Goal: Task Accomplishment & Management: Complete application form

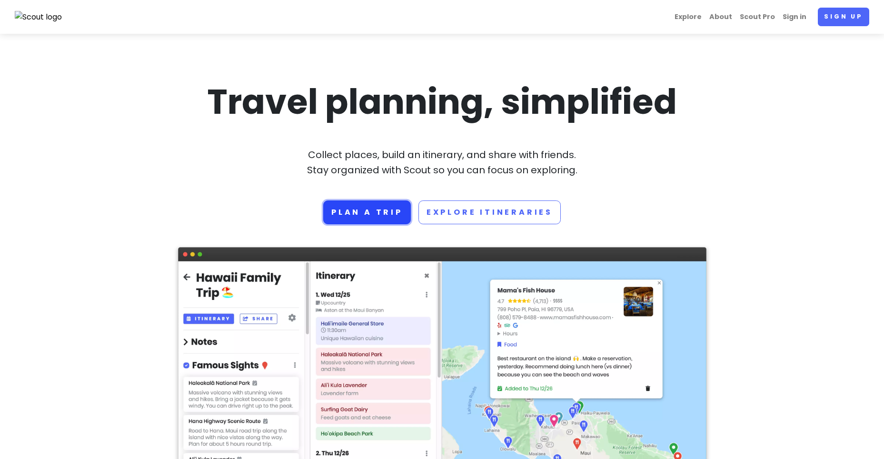
click at [394, 204] on link "Plan a trip" at bounding box center [367, 212] width 88 height 24
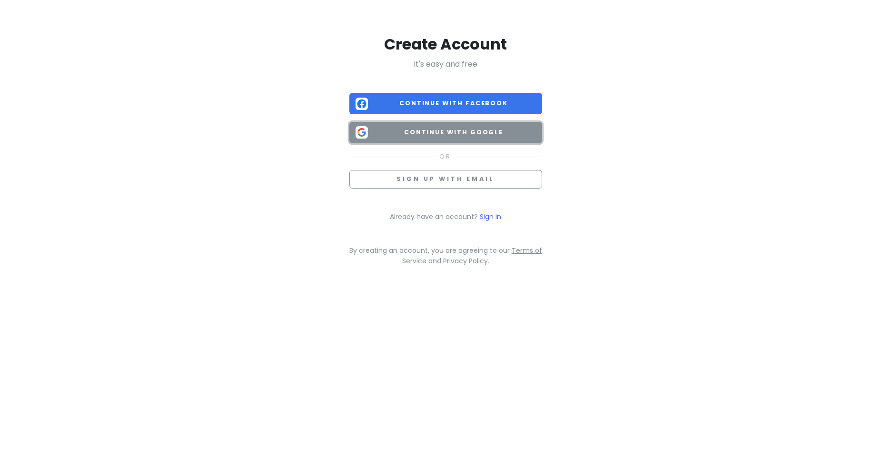
click at [517, 129] on span "Continue with Google" at bounding box center [454, 133] width 164 height 10
click at [487, 130] on span "Continue with Google" at bounding box center [454, 133] width 164 height 10
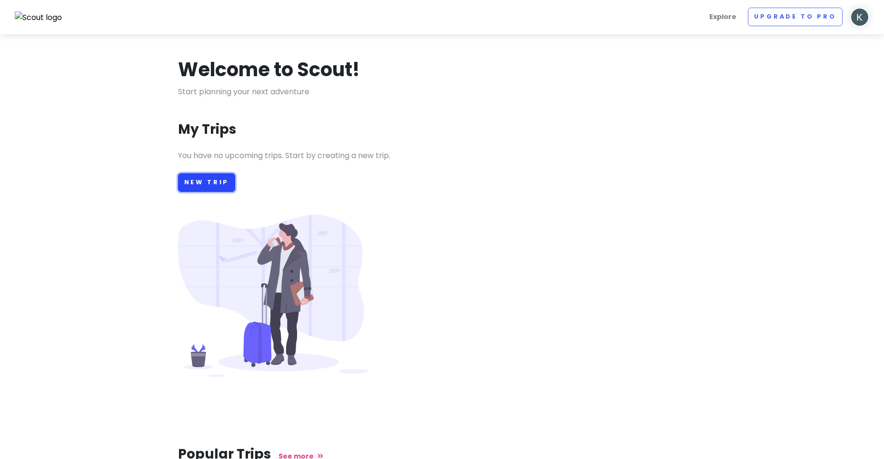
click at [218, 181] on link "New Trip" at bounding box center [207, 182] width 58 height 19
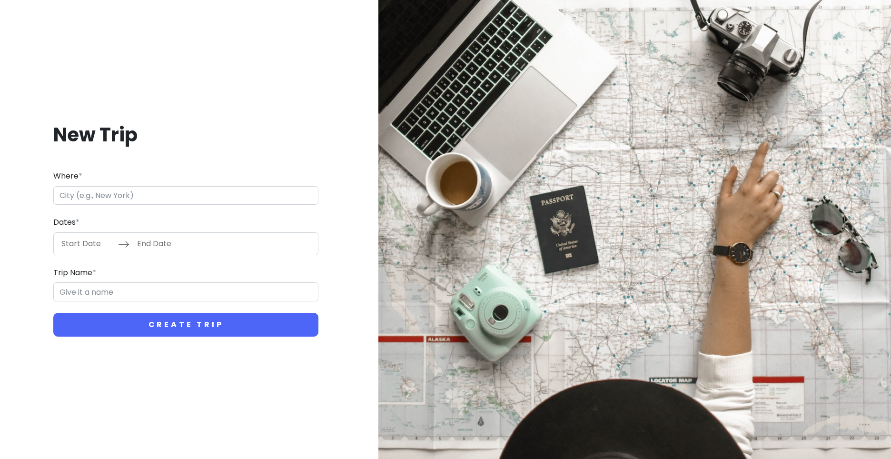
click at [224, 200] on input "Where *" at bounding box center [185, 195] width 265 height 19
type input "Санкт-Петербург, Россия"
type input "Санкт-Петербург Trip"
click at [80, 254] on input "Start Date" at bounding box center [87, 244] width 62 height 22
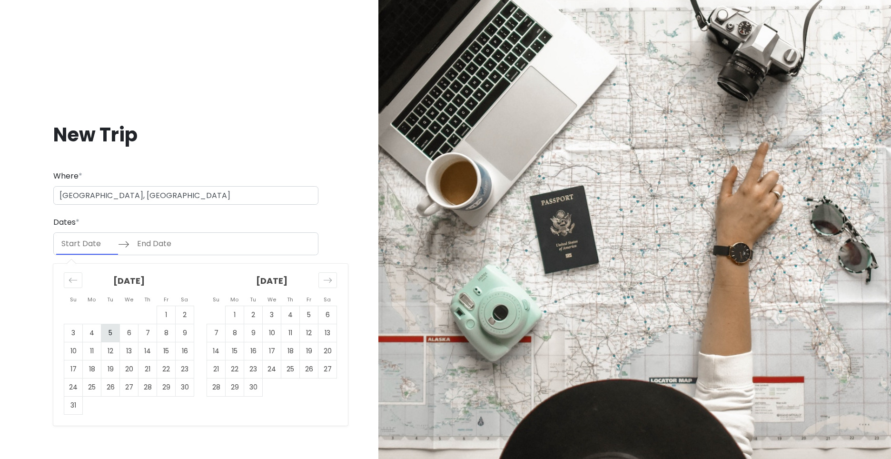
click at [112, 331] on td "5" at bounding box center [110, 333] width 19 height 18
type input "08/05/2025"
click at [137, 336] on td "6" at bounding box center [129, 333] width 19 height 18
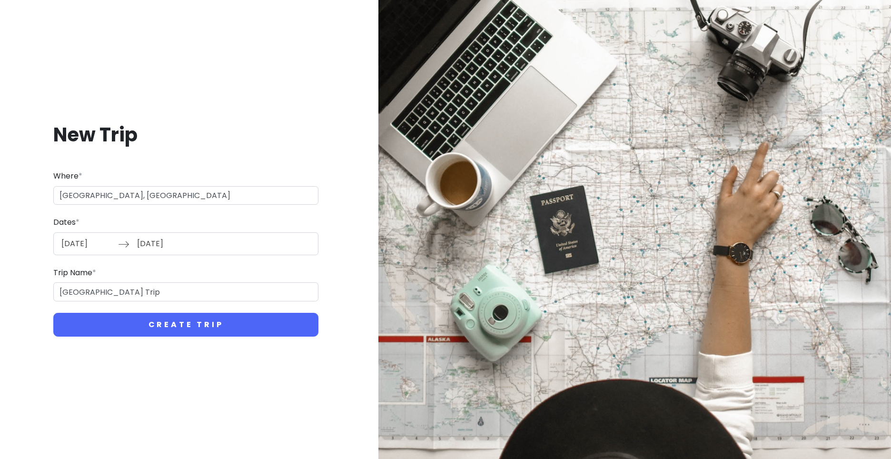
click at [173, 242] on input "08/06/2025" at bounding box center [163, 244] width 62 height 22
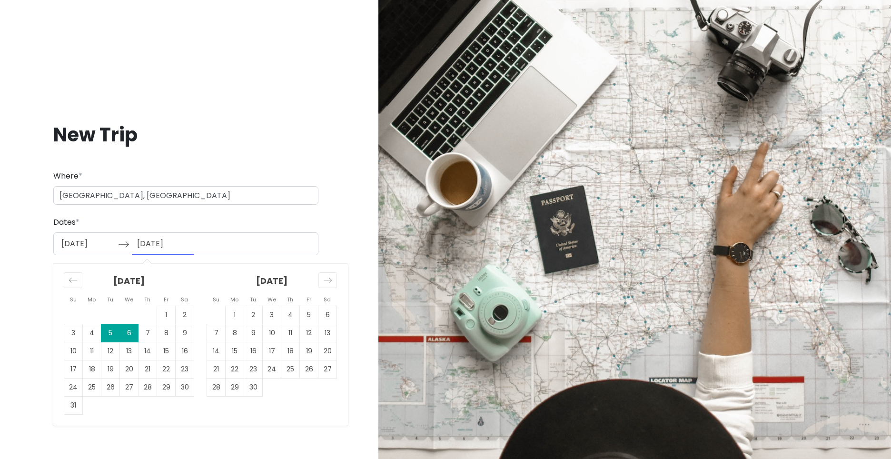
click at [114, 332] on td "5" at bounding box center [110, 333] width 19 height 18
type input "08/05/2025"
click at [142, 247] on input "08/05/2025" at bounding box center [163, 244] width 62 height 22
click at [81, 243] on input "08/05/2025" at bounding box center [87, 244] width 62 height 22
click at [126, 336] on td "6" at bounding box center [129, 333] width 19 height 18
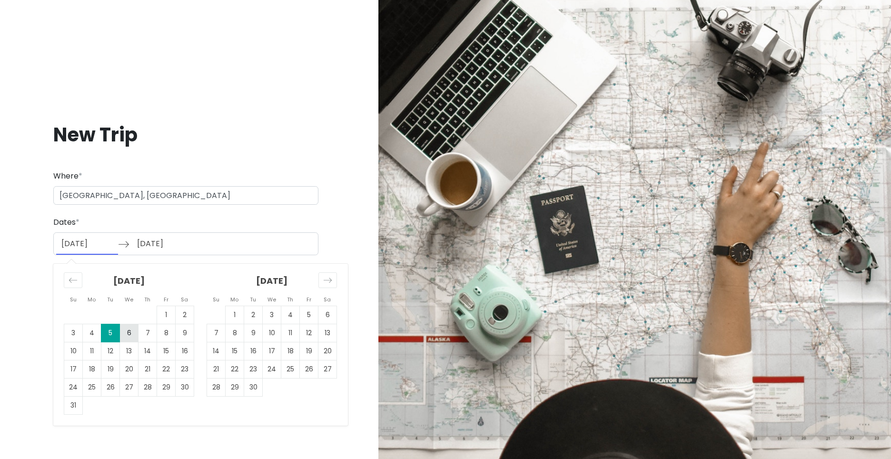
type input "08/06/2025"
click at [112, 349] on td "12" at bounding box center [110, 351] width 19 height 18
type input "08/12/2025"
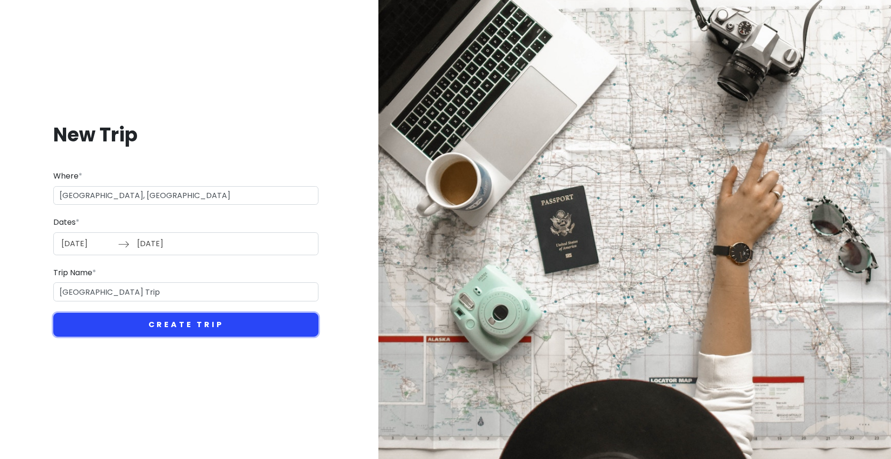
click at [178, 327] on button "Create Trip" at bounding box center [185, 325] width 265 height 24
